Goal: Find specific page/section: Find specific page/section

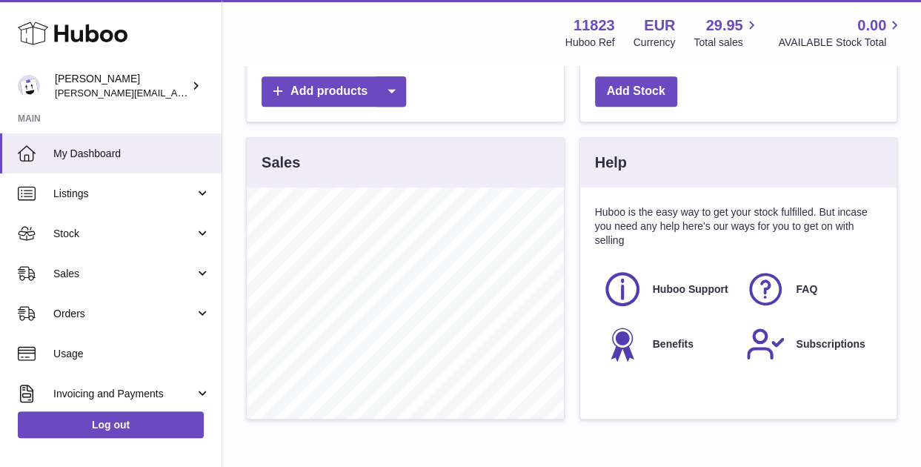
scroll to position [445, 0]
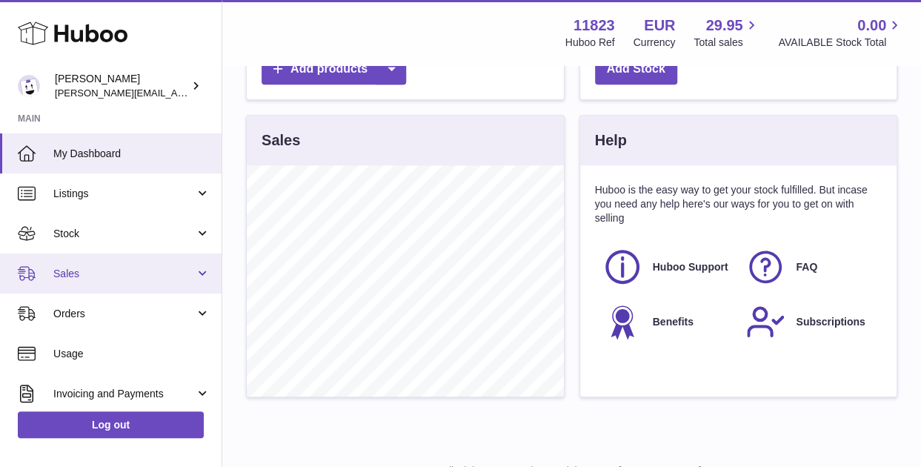
click at [68, 272] on span "Sales" at bounding box center [124, 274] width 142 height 14
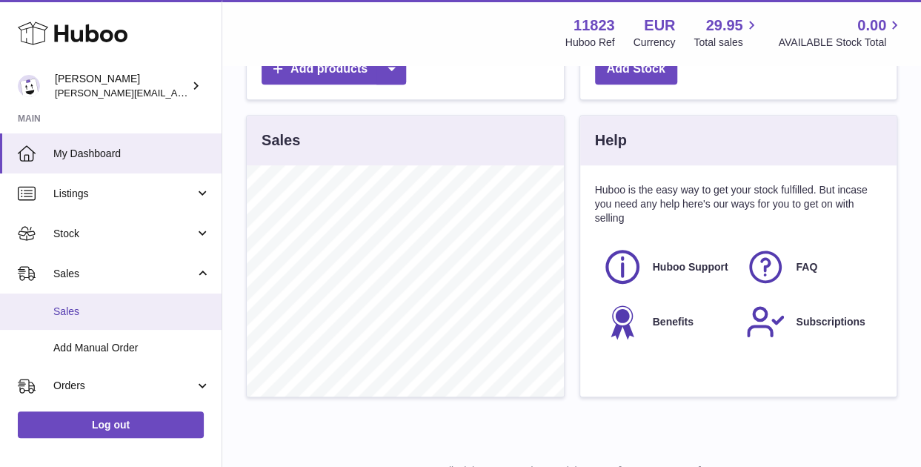
click at [62, 313] on span "Sales" at bounding box center [131, 311] width 157 height 14
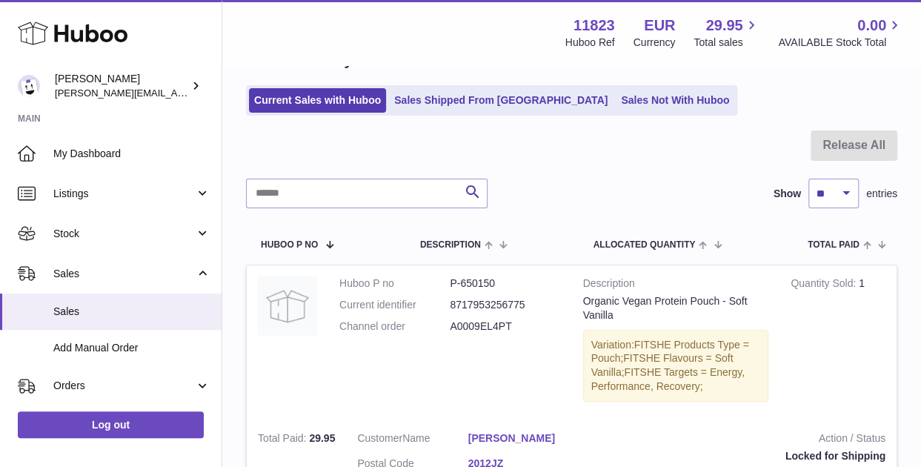
scroll to position [64, 0]
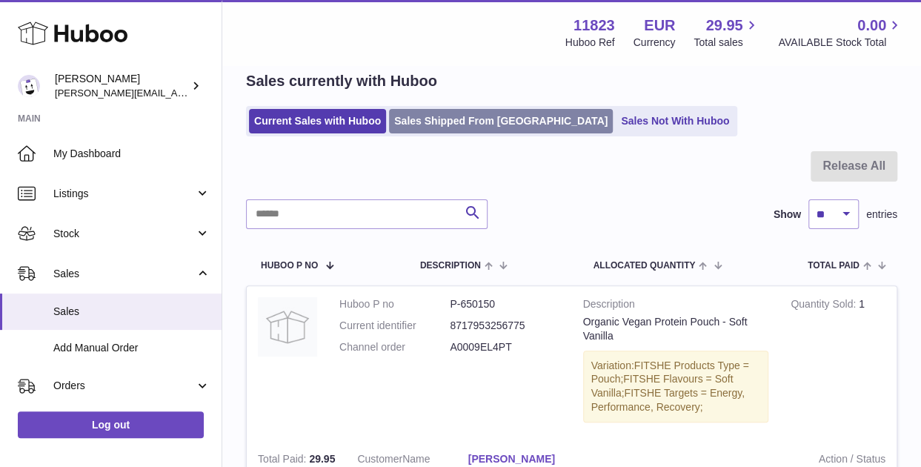
click at [490, 117] on link "Sales Shipped From Huboo" at bounding box center [501, 121] width 224 height 24
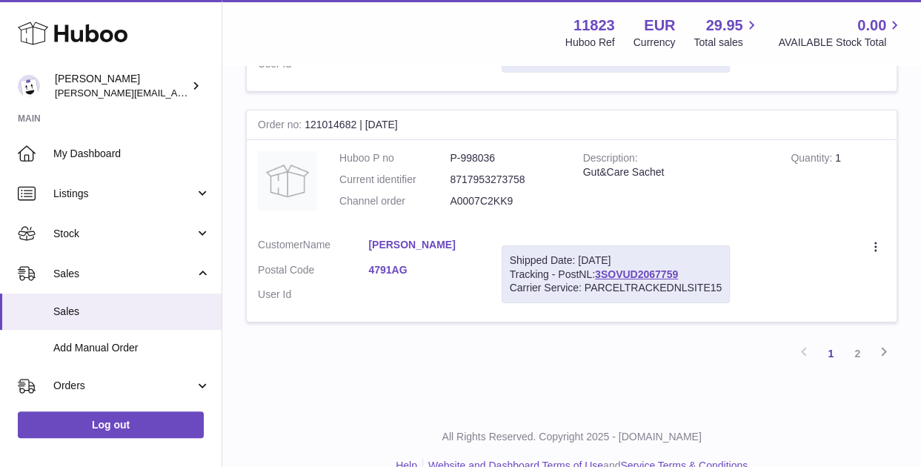
scroll to position [2339, 0]
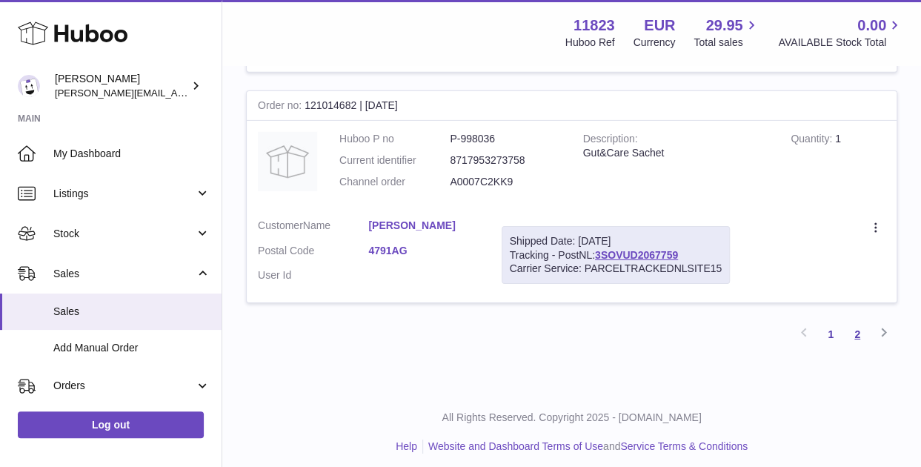
click at [855, 327] on link "2" at bounding box center [857, 334] width 27 height 27
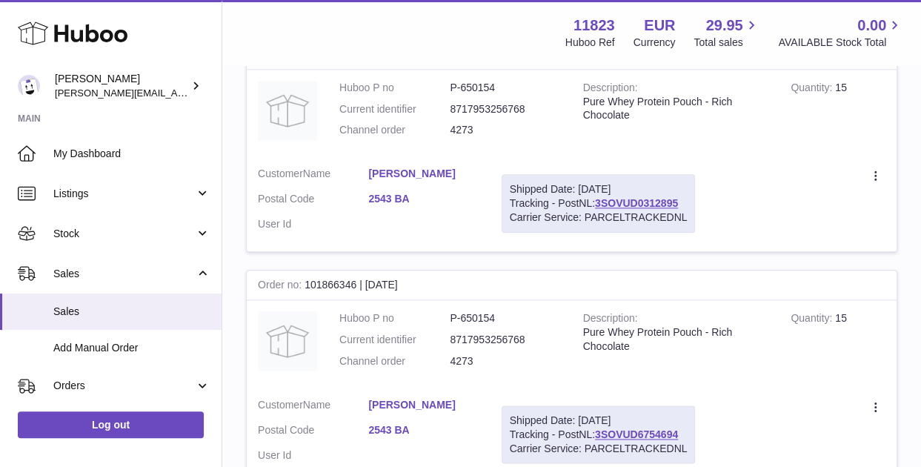
scroll to position [733, 0]
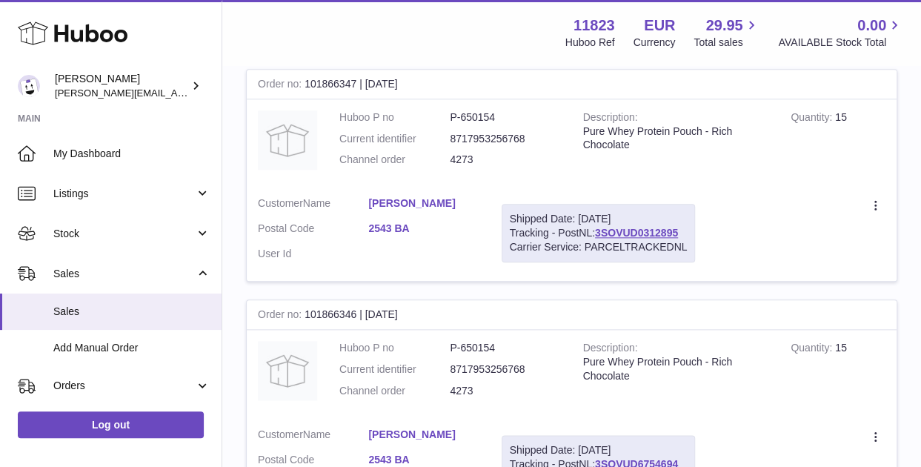
drag, startPoint x: 855, startPoint y: 327, endPoint x: 542, endPoint y: 278, distance: 316.5
click at [542, 278] on tbody "Order no 121001269 | 14th Jul Huboo P no P-998036 Current identifier 8717953273…" at bounding box center [571, 62] width 651 height 935
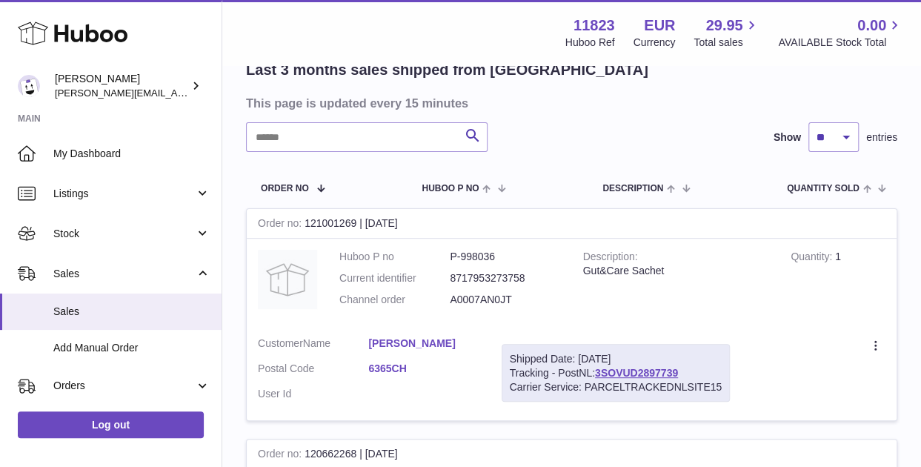
scroll to position [0, 0]
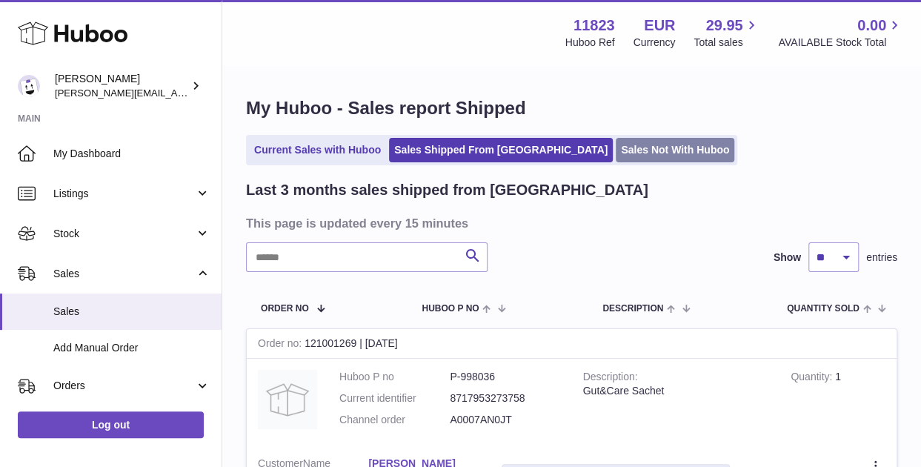
click at [616, 156] on link "Sales Not With Huboo" at bounding box center [675, 150] width 119 height 24
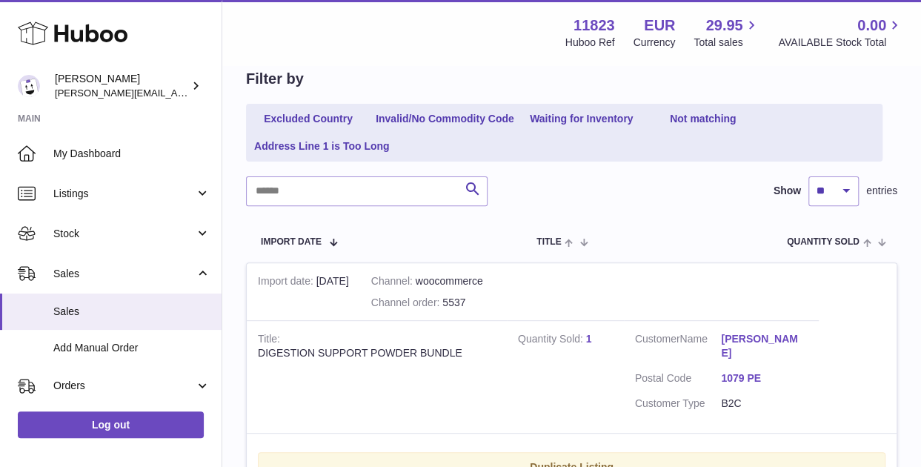
scroll to position [31, 0]
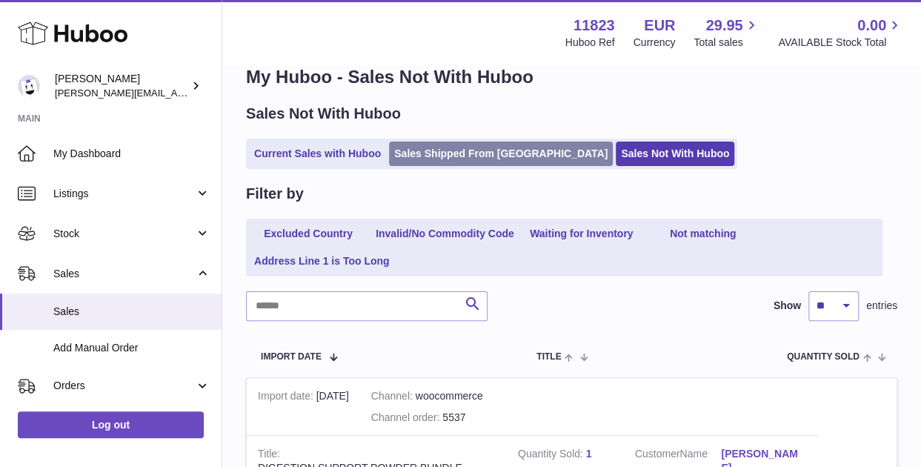
click at [444, 160] on link "Sales Shipped From [GEOGRAPHIC_DATA]" at bounding box center [501, 154] width 224 height 24
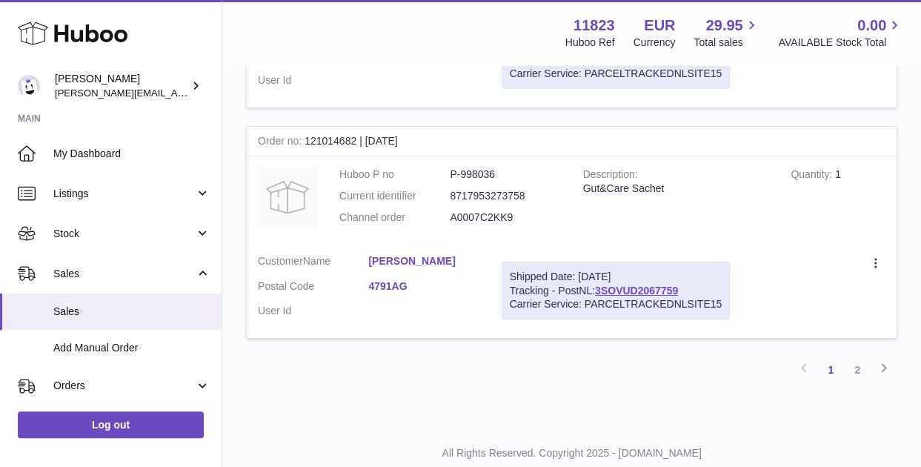
scroll to position [2339, 0]
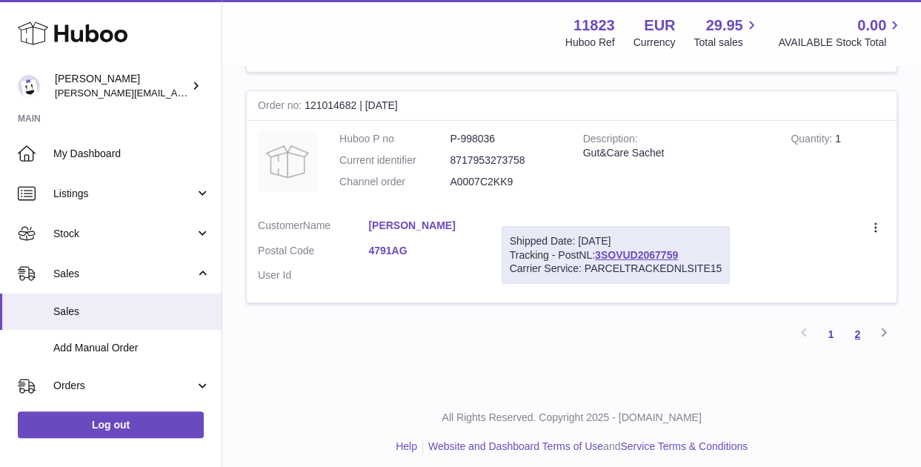
click at [851, 323] on link "2" at bounding box center [857, 334] width 27 height 27
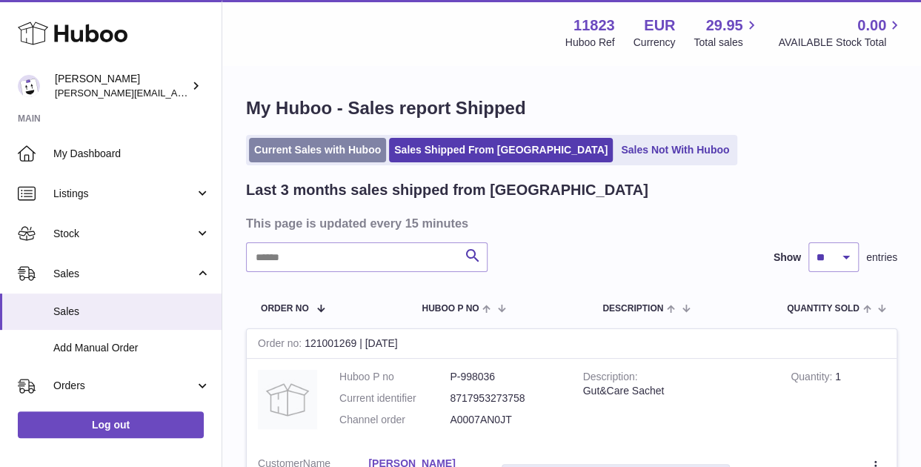
click at [336, 150] on link "Current Sales with Huboo" at bounding box center [317, 150] width 137 height 24
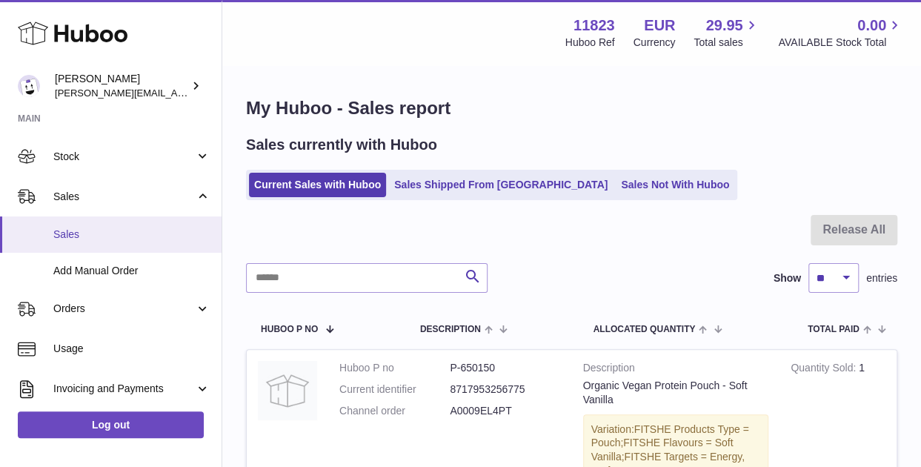
scroll to position [148, 0]
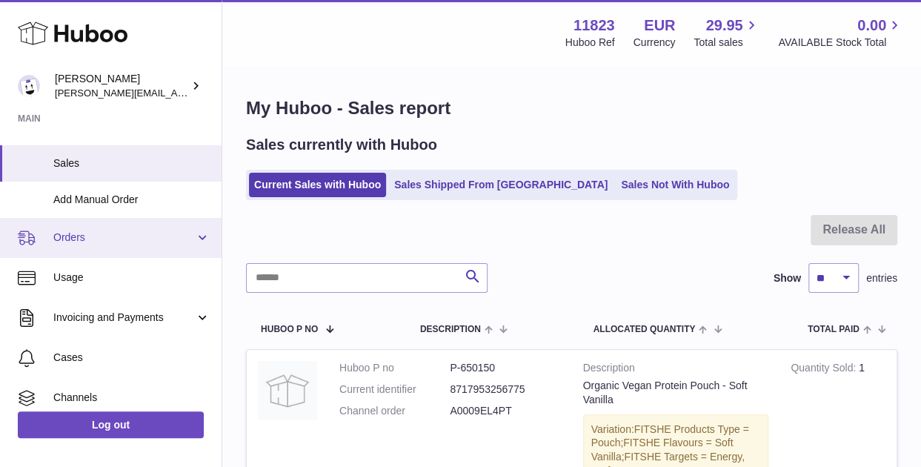
click at [149, 239] on span "Orders" at bounding box center [124, 237] width 142 height 14
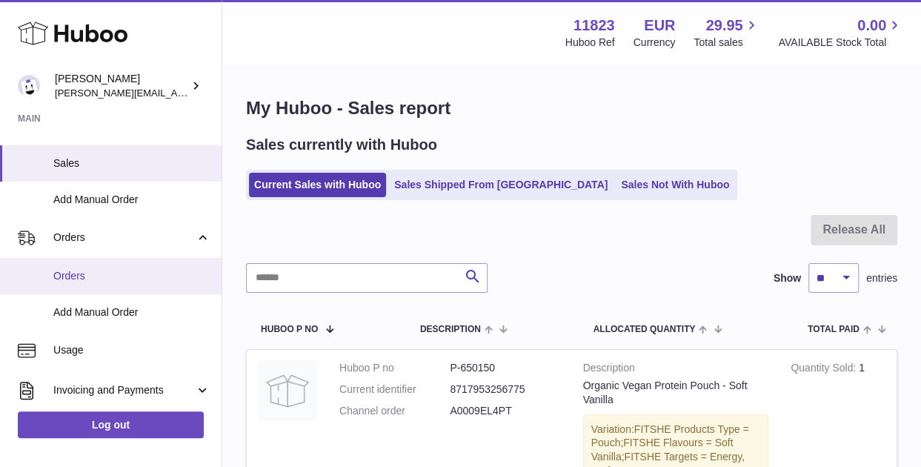
click at [80, 281] on span "Orders" at bounding box center [131, 276] width 157 height 14
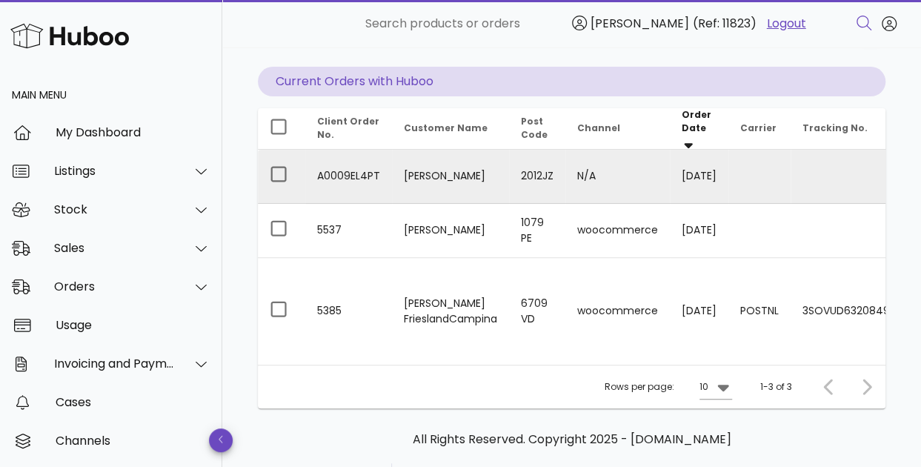
scroll to position [148, 0]
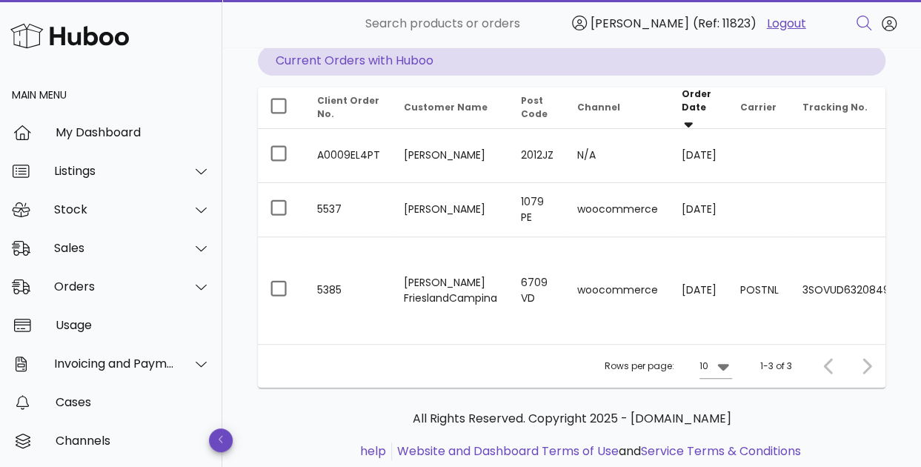
click at [863, 374] on div at bounding box center [864, 366] width 32 height 27
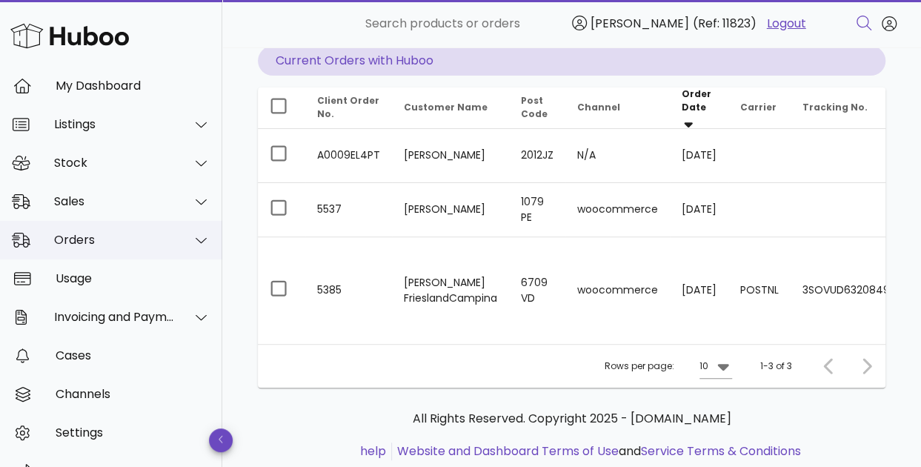
scroll to position [76, 0]
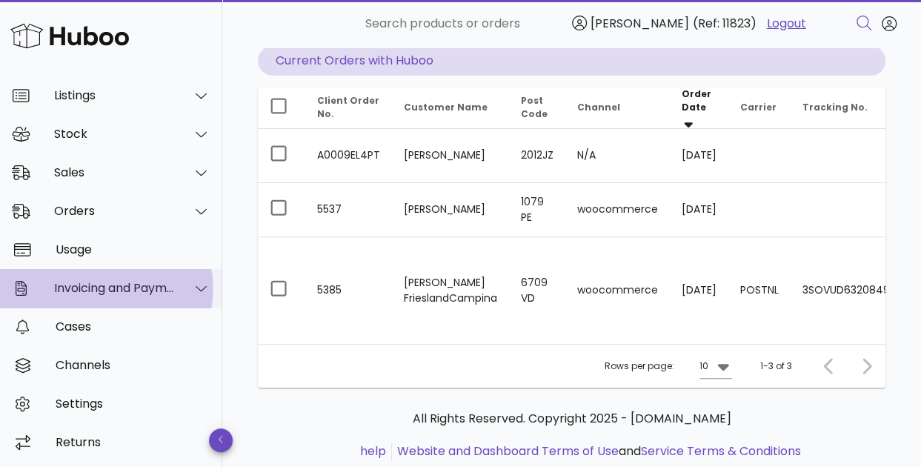
click at [145, 287] on div "Invoicing and Payments" at bounding box center [114, 288] width 121 height 14
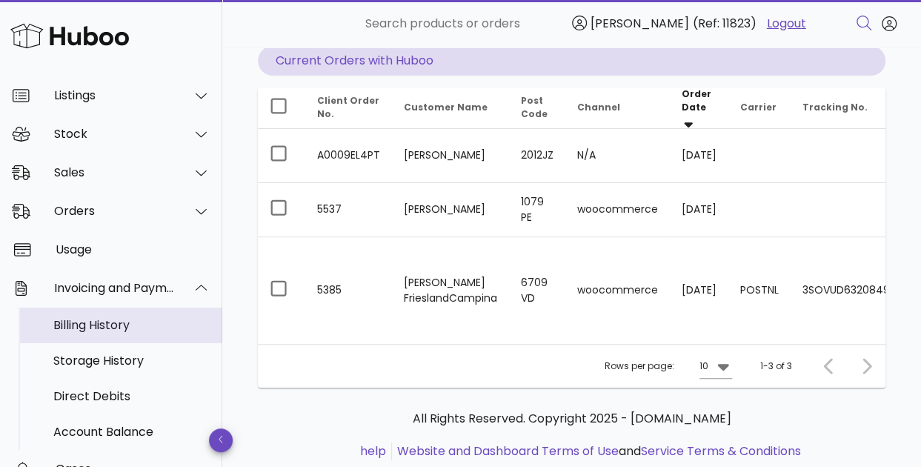
click at [113, 322] on div "Billing History" at bounding box center [131, 325] width 157 height 14
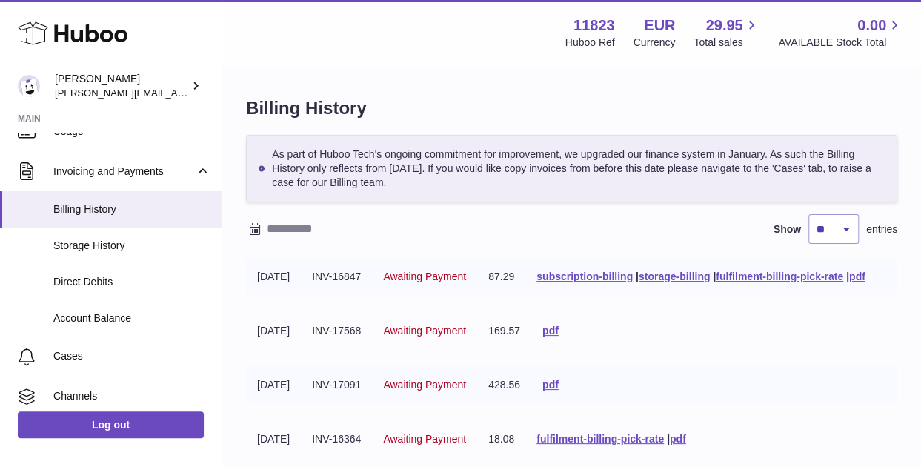
scroll to position [310, 0]
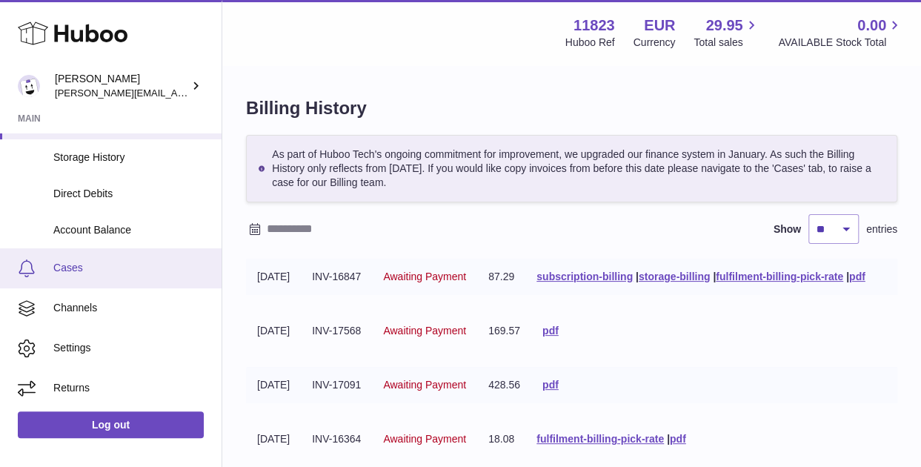
click at [82, 272] on span "Cases" at bounding box center [131, 268] width 157 height 14
